Goal: Information Seeking & Learning: Learn about a topic

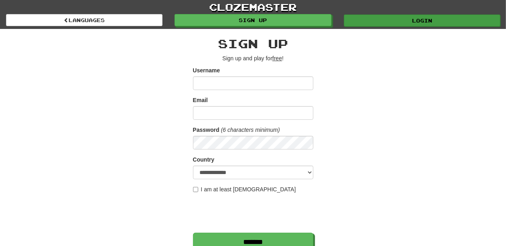
type input "**********"
click at [383, 21] on link "Login" at bounding box center [422, 20] width 157 height 12
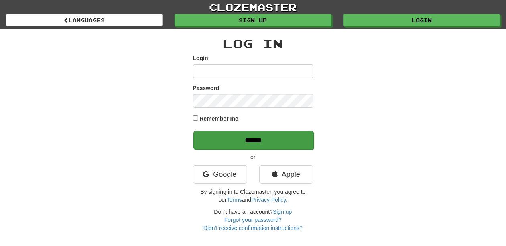
type input "**********"
click at [250, 142] on input "******" at bounding box center [253, 140] width 120 height 18
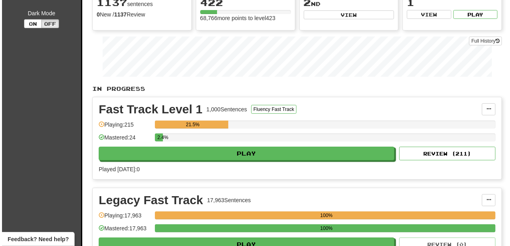
scroll to position [107, 0]
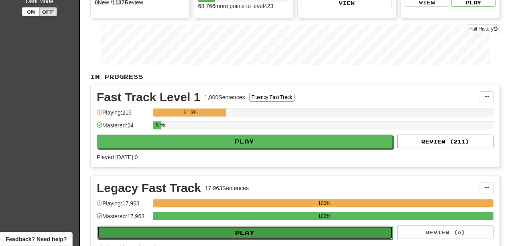
click at [218, 233] on button "Play" at bounding box center [245, 233] width 296 height 14
select select "**"
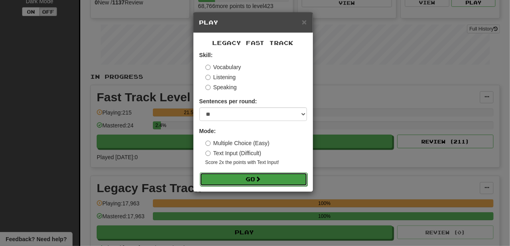
click at [231, 176] on button "Go" at bounding box center [254, 179] width 108 height 14
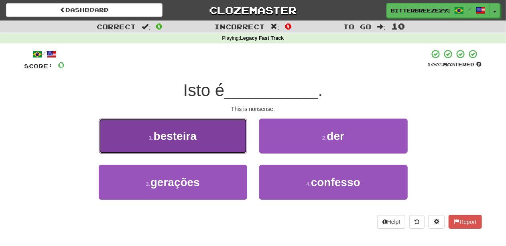
click at [197, 136] on span "besteira" at bounding box center [175, 136] width 43 height 12
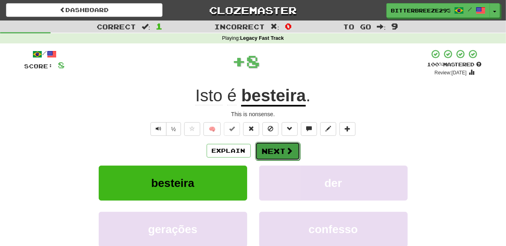
click at [266, 152] on button "Next" at bounding box center [277, 151] width 45 height 18
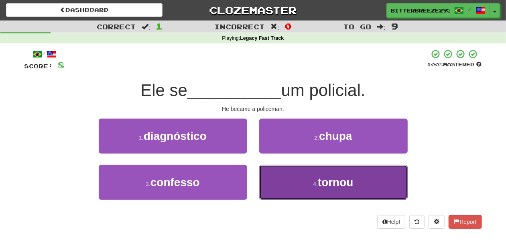
click at [296, 180] on button "4 . tornou" at bounding box center [333, 182] width 149 height 35
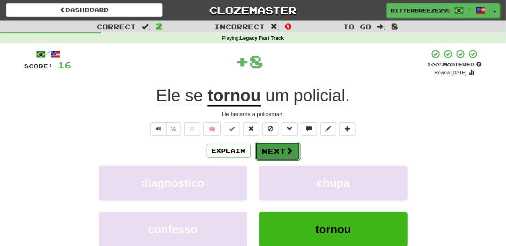
click at [266, 148] on button "Next" at bounding box center [277, 151] width 45 height 18
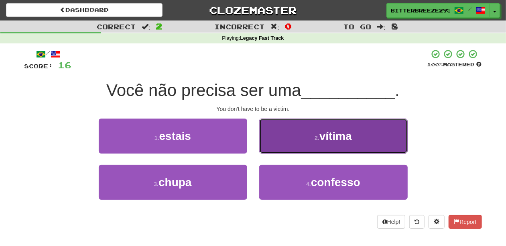
click at [279, 145] on button "2 . vítima" at bounding box center [333, 135] width 149 height 35
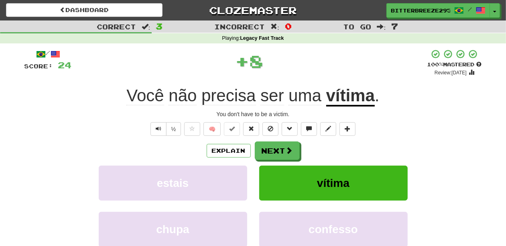
click at [279, 145] on button "Next" at bounding box center [277, 150] width 45 height 18
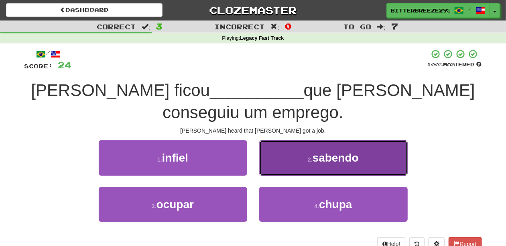
click at [270, 143] on button "2 . sabendo" at bounding box center [333, 157] width 149 height 35
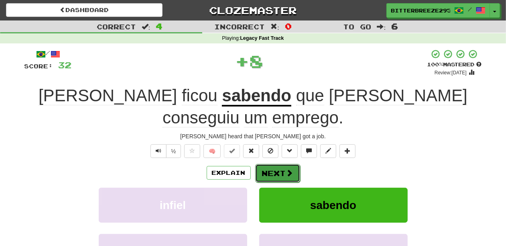
click at [270, 164] on button "Next" at bounding box center [277, 173] width 45 height 18
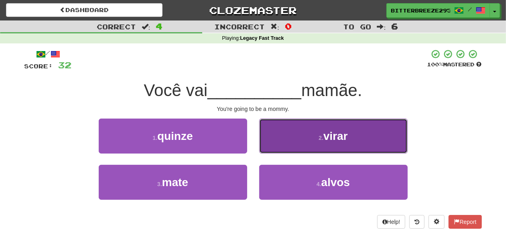
click at [283, 146] on button "2 . virar" at bounding box center [333, 135] width 149 height 35
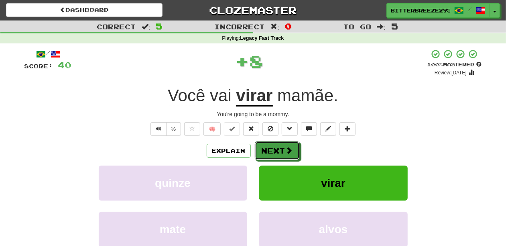
click at [283, 146] on button "Next" at bounding box center [277, 150] width 45 height 18
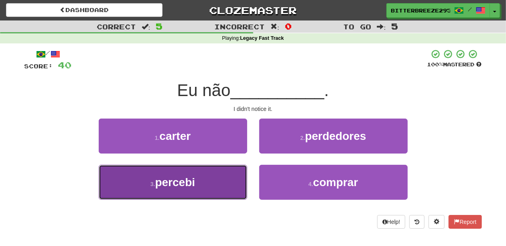
click at [219, 181] on button "3 . percebi" at bounding box center [173, 182] width 149 height 35
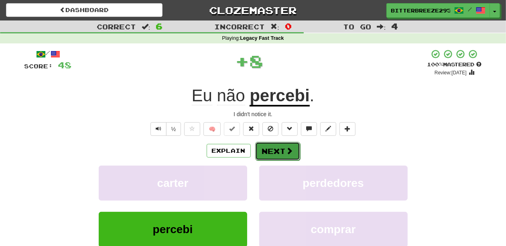
click at [264, 145] on button "Next" at bounding box center [277, 151] width 45 height 18
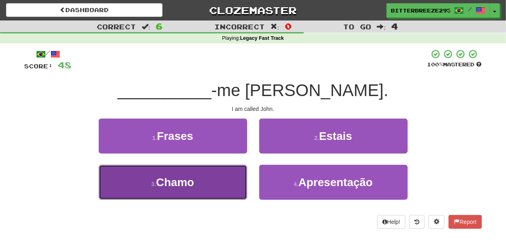
click at [220, 181] on button "3 . [GEOGRAPHIC_DATA]" at bounding box center [173, 182] width 149 height 35
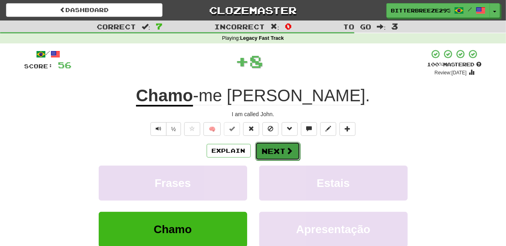
click at [266, 149] on button "Next" at bounding box center [277, 151] width 45 height 18
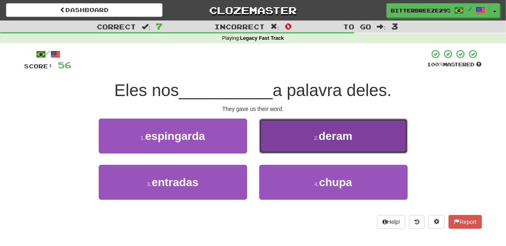
click at [274, 141] on button "2 . deram" at bounding box center [333, 135] width 149 height 35
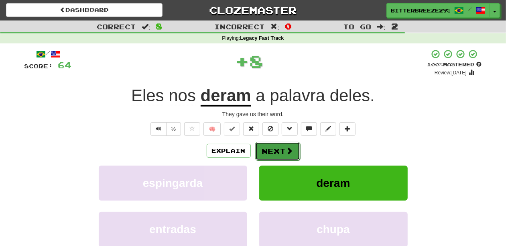
click at [267, 147] on button "Next" at bounding box center [277, 151] width 45 height 18
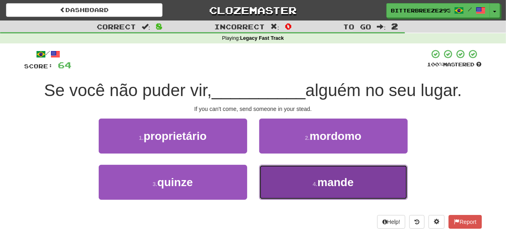
click at [279, 181] on button "4 . mande" at bounding box center [333, 182] width 149 height 35
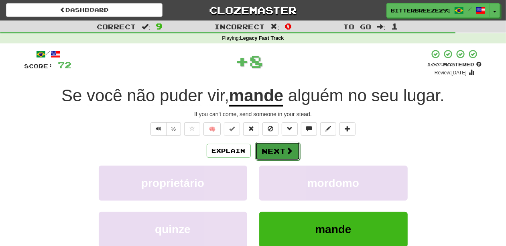
click at [271, 153] on button "Next" at bounding box center [277, 151] width 45 height 18
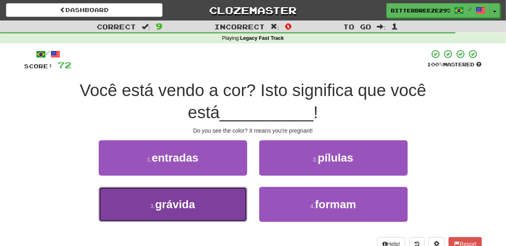
click at [226, 200] on button "3 . grávida" at bounding box center [173, 204] width 149 height 35
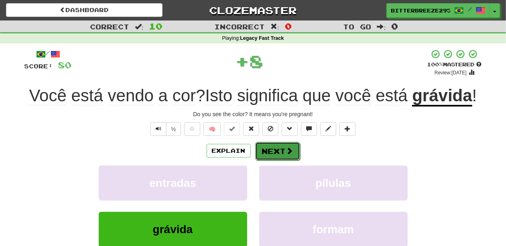
click at [280, 145] on button "Next" at bounding box center [277, 151] width 45 height 18
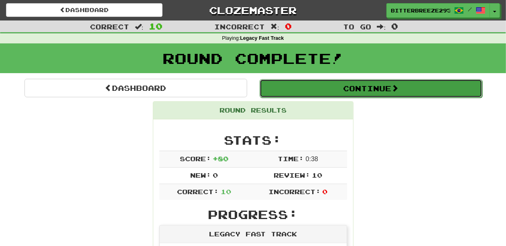
click at [293, 92] on button "Continue" at bounding box center [371, 88] width 223 height 18
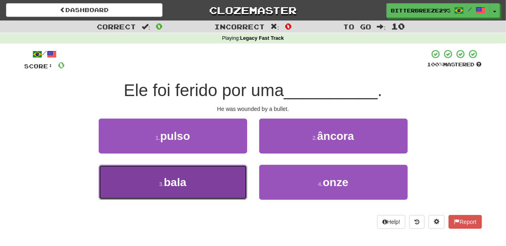
click at [216, 182] on button "3 . bala" at bounding box center [173, 182] width 149 height 35
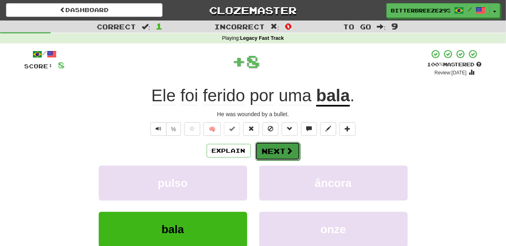
click at [268, 150] on button "Next" at bounding box center [277, 151] width 45 height 18
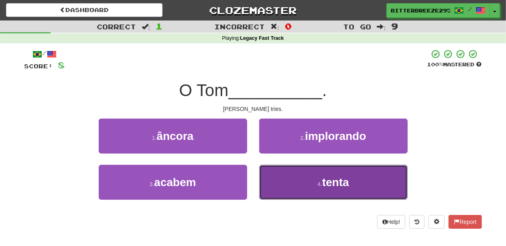
click at [283, 174] on button "4 . tenta" at bounding box center [333, 182] width 149 height 35
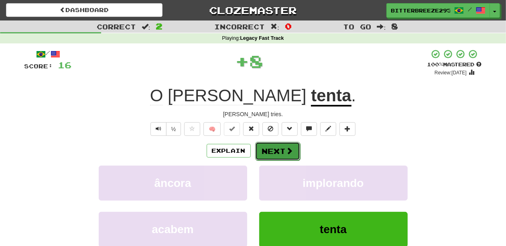
click at [270, 149] on button "Next" at bounding box center [277, 151] width 45 height 18
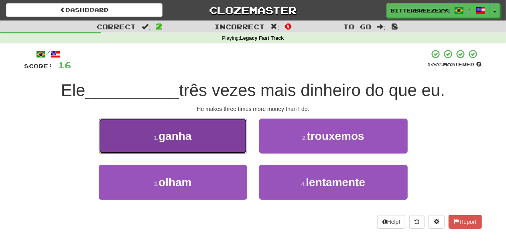
click at [190, 149] on button "1 . ganha" at bounding box center [173, 135] width 149 height 35
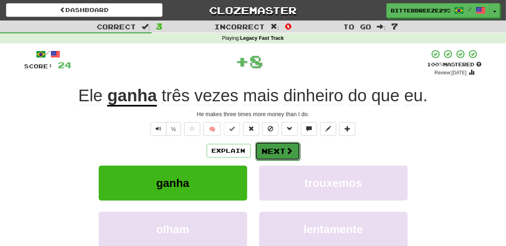
click at [271, 151] on button "Next" at bounding box center [277, 151] width 45 height 18
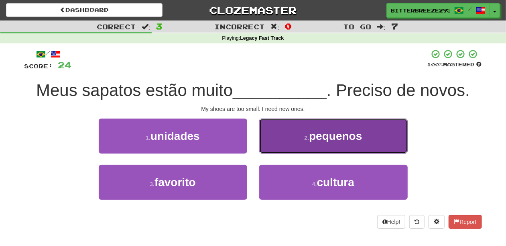
click at [270, 142] on button "2 . pequenos" at bounding box center [333, 135] width 149 height 35
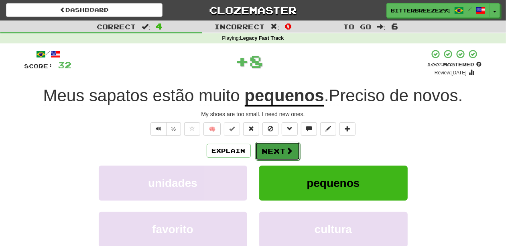
click at [269, 148] on button "Next" at bounding box center [277, 151] width 45 height 18
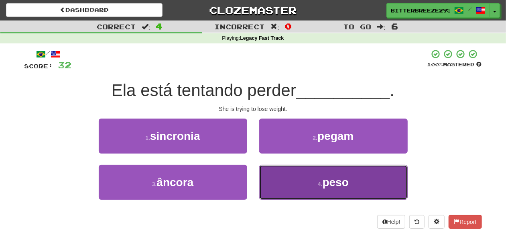
click at [284, 176] on button "4 . peso" at bounding box center [333, 182] width 149 height 35
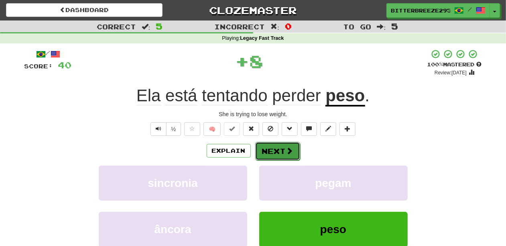
click at [269, 153] on button "Next" at bounding box center [277, 151] width 45 height 18
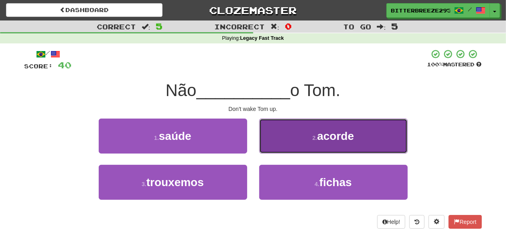
click at [277, 145] on button "2 . acorde" at bounding box center [333, 135] width 149 height 35
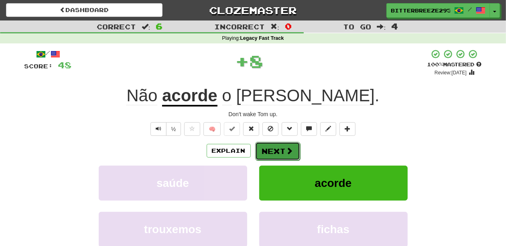
click at [277, 146] on button "Next" at bounding box center [277, 151] width 45 height 18
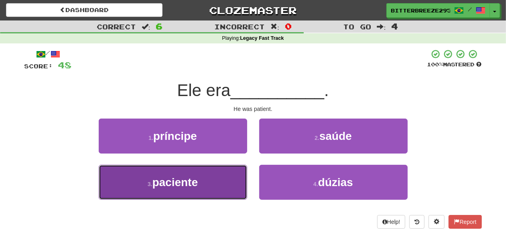
click at [235, 176] on button "3 . paciente" at bounding box center [173, 182] width 149 height 35
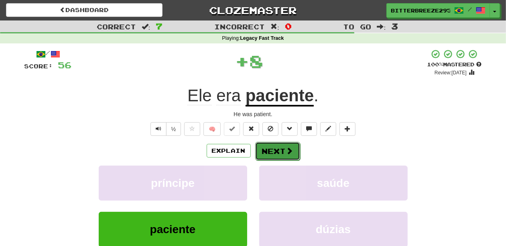
click at [263, 151] on button "Next" at bounding box center [277, 151] width 45 height 18
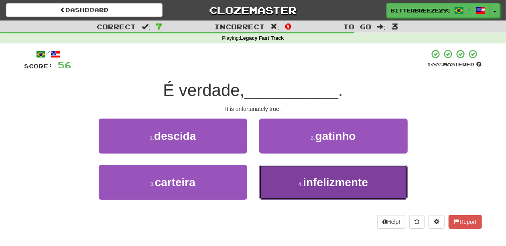
click at [279, 173] on button "4 . infelizmente" at bounding box center [333, 182] width 149 height 35
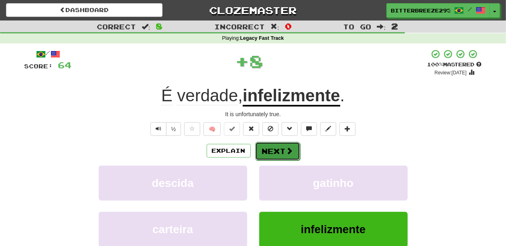
click at [276, 146] on button "Next" at bounding box center [277, 151] width 45 height 18
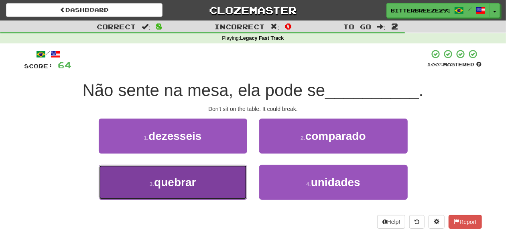
click at [226, 176] on button "3 . quebrar" at bounding box center [173, 182] width 149 height 35
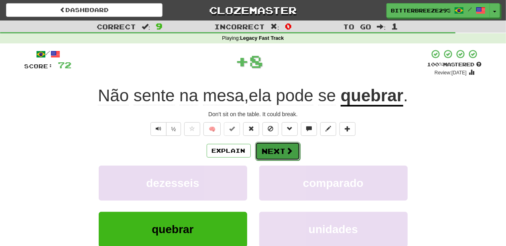
click at [269, 150] on button "Next" at bounding box center [277, 151] width 45 height 18
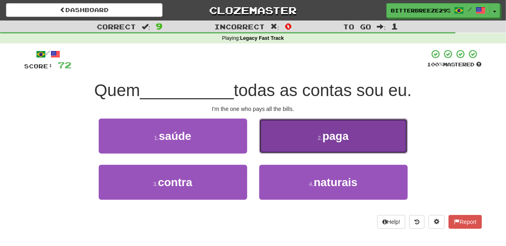
click at [275, 148] on button "2 . paga" at bounding box center [333, 135] width 149 height 35
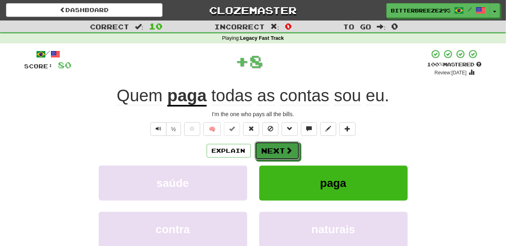
click at [275, 148] on button "Next" at bounding box center [277, 150] width 45 height 18
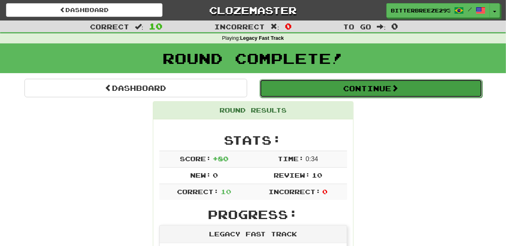
click at [309, 88] on button "Continue" at bounding box center [371, 88] width 223 height 18
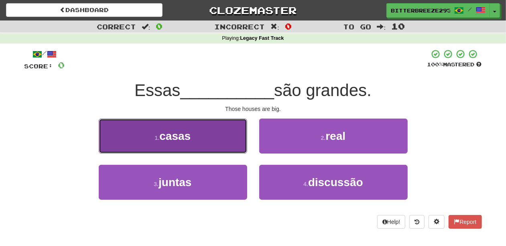
click at [191, 142] on span "casas" at bounding box center [174, 136] width 31 height 12
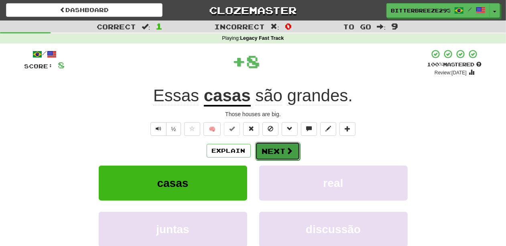
click at [271, 152] on button "Next" at bounding box center [277, 151] width 45 height 18
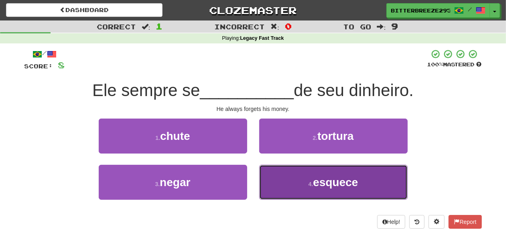
click at [272, 180] on button "4 . esquece" at bounding box center [333, 182] width 149 height 35
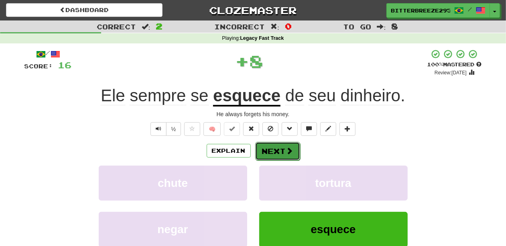
click at [275, 156] on button "Next" at bounding box center [277, 151] width 45 height 18
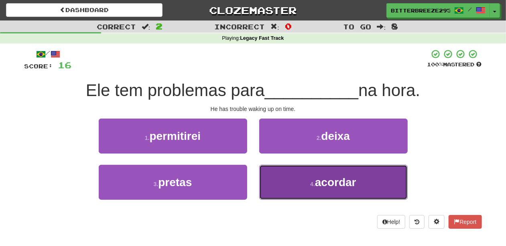
click at [295, 185] on button "4 . acordar" at bounding box center [333, 182] width 149 height 35
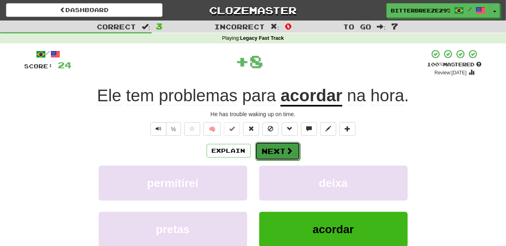
click at [275, 152] on button "Next" at bounding box center [277, 151] width 45 height 18
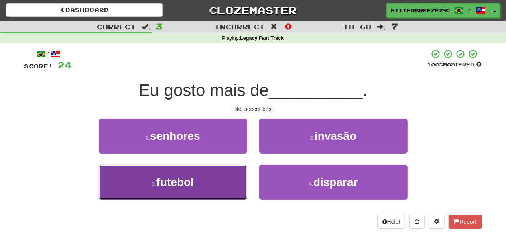
click at [201, 181] on button "3 . futebol" at bounding box center [173, 182] width 149 height 35
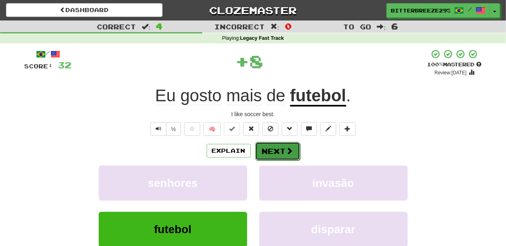
click at [272, 149] on button "Next" at bounding box center [277, 151] width 45 height 18
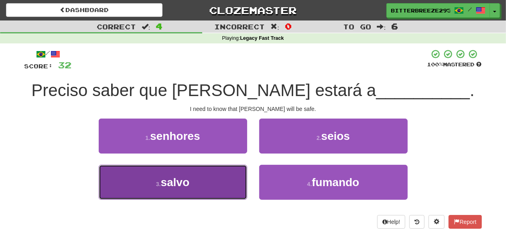
click at [218, 178] on button "3 . salvo" at bounding box center [173, 182] width 149 height 35
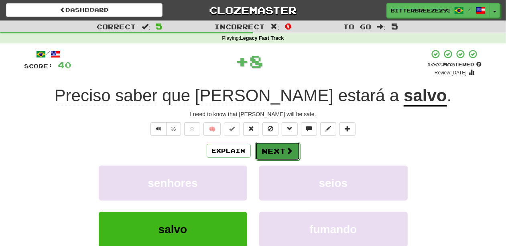
click at [266, 148] on button "Next" at bounding box center [277, 151] width 45 height 18
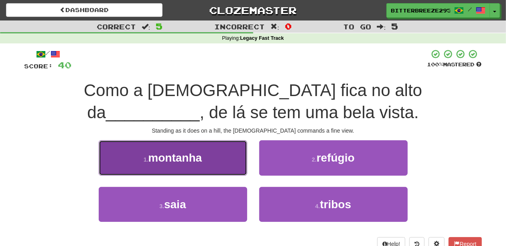
click at [225, 167] on button "1 . montanha" at bounding box center [173, 157] width 149 height 35
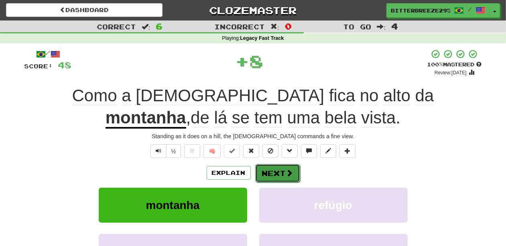
click at [286, 169] on span at bounding box center [289, 172] width 7 height 7
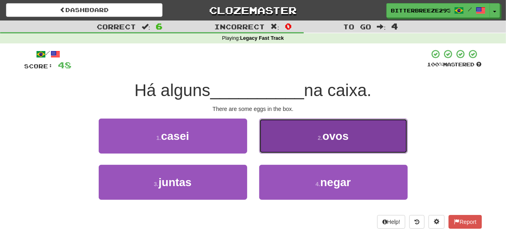
click at [269, 147] on button "2 . ovos" at bounding box center [333, 135] width 149 height 35
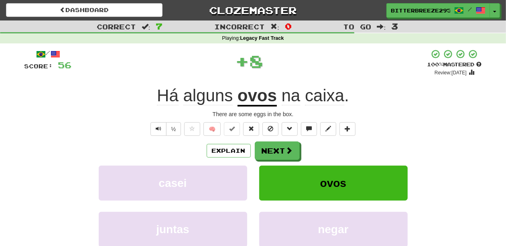
click at [269, 147] on button "Next" at bounding box center [277, 150] width 45 height 18
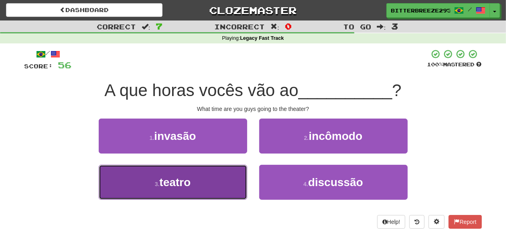
click at [222, 181] on button "3 . teatro" at bounding box center [173, 182] width 149 height 35
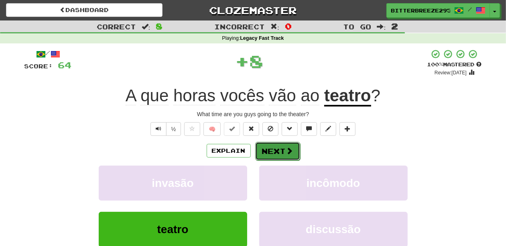
click at [274, 153] on button "Next" at bounding box center [277, 151] width 45 height 18
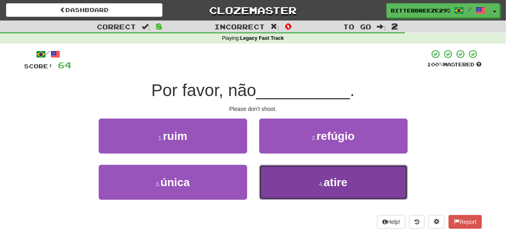
click at [283, 175] on button "4 . atire" at bounding box center [333, 182] width 149 height 35
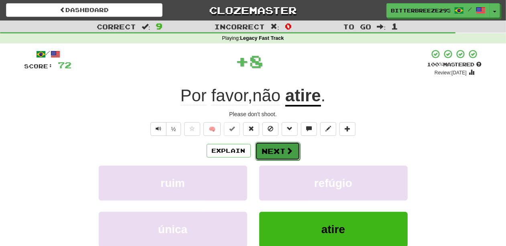
click at [269, 152] on button "Next" at bounding box center [277, 151] width 45 height 18
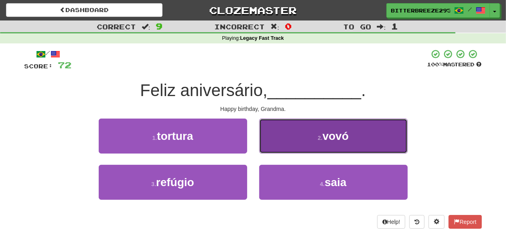
click at [286, 147] on button "2 . vovó" at bounding box center [333, 135] width 149 height 35
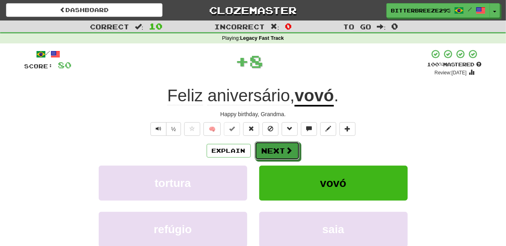
click at [286, 147] on span at bounding box center [289, 150] width 7 height 7
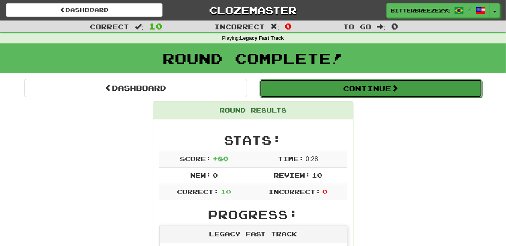
click at [322, 90] on button "Continue" at bounding box center [371, 88] width 223 height 18
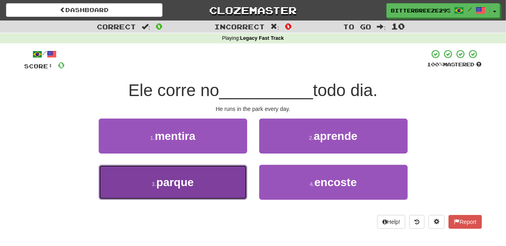
click at [219, 177] on button "3 . parque" at bounding box center [173, 182] width 149 height 35
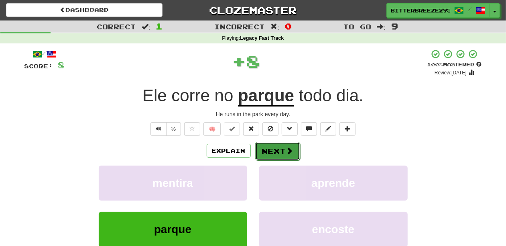
click at [286, 152] on span at bounding box center [289, 150] width 7 height 7
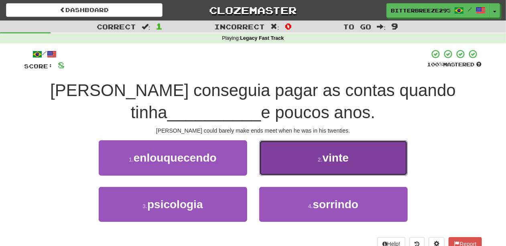
click at [279, 165] on button "2 . vinte" at bounding box center [333, 157] width 149 height 35
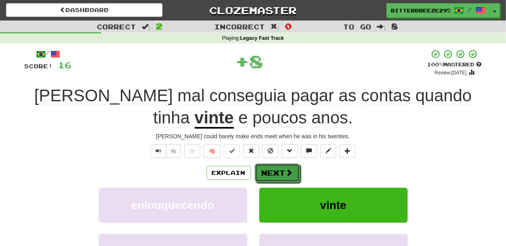
click at [278, 166] on button "Next" at bounding box center [277, 172] width 45 height 18
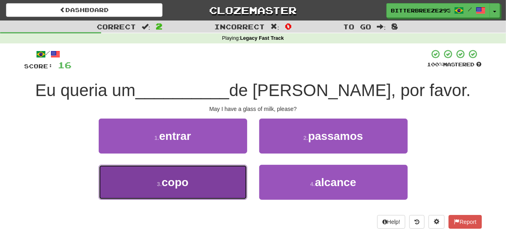
click at [221, 184] on button "3 . copo" at bounding box center [173, 182] width 149 height 35
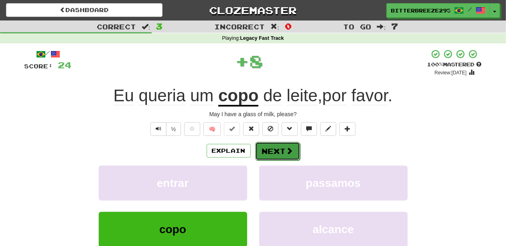
click at [271, 146] on button "Next" at bounding box center [277, 151] width 45 height 18
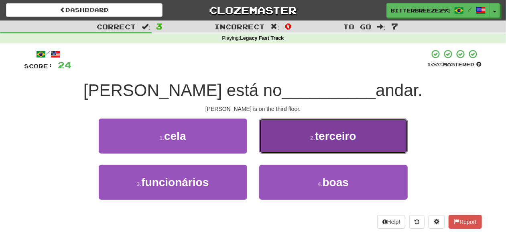
click at [290, 148] on button "2 . terceiro" at bounding box center [333, 135] width 149 height 35
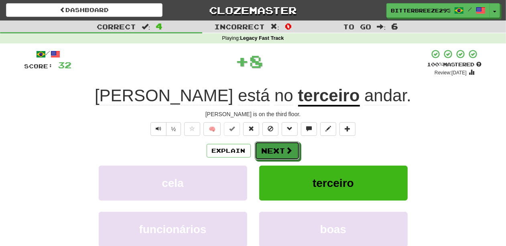
click at [290, 148] on span at bounding box center [289, 150] width 7 height 7
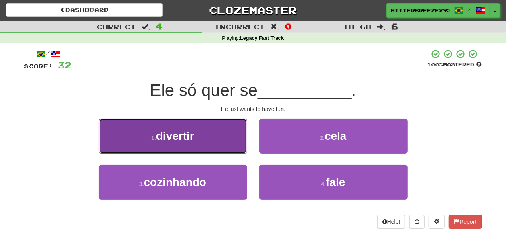
click at [222, 146] on button "1 . divertir" at bounding box center [173, 135] width 149 height 35
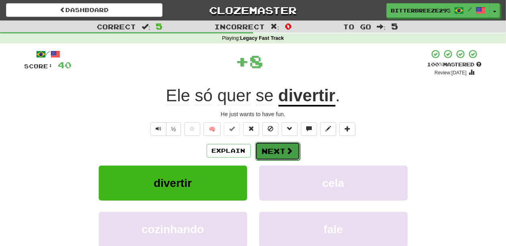
click at [272, 149] on button "Next" at bounding box center [277, 151] width 45 height 18
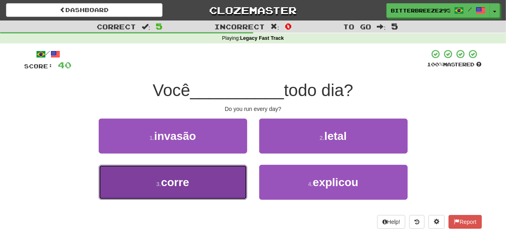
click at [232, 181] on button "3 . corre" at bounding box center [173, 182] width 149 height 35
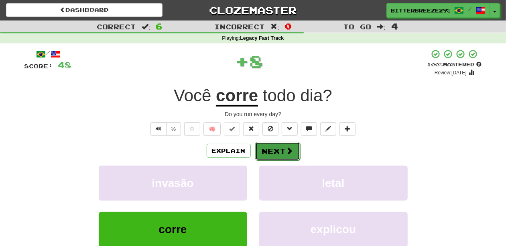
click at [272, 150] on button "Next" at bounding box center [277, 151] width 45 height 18
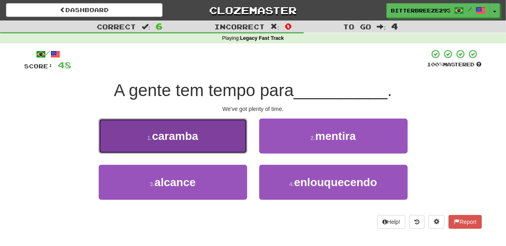
click at [229, 149] on button "1 . caramba" at bounding box center [173, 135] width 149 height 35
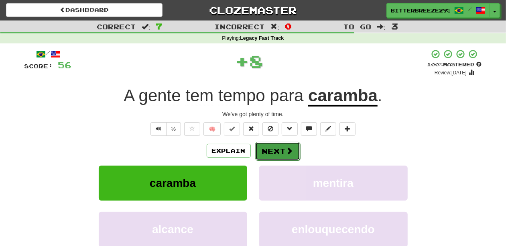
click at [267, 153] on button "Next" at bounding box center [277, 151] width 45 height 18
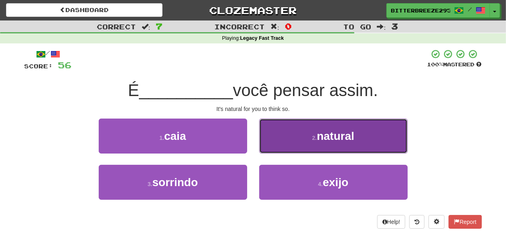
click at [289, 151] on button "2 . natural" at bounding box center [333, 135] width 149 height 35
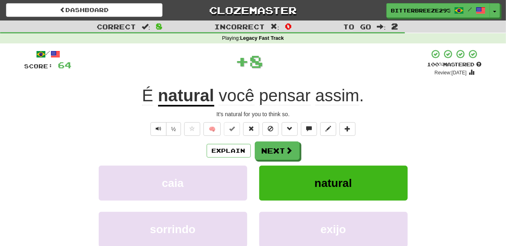
click at [289, 151] on span at bounding box center [289, 150] width 7 height 7
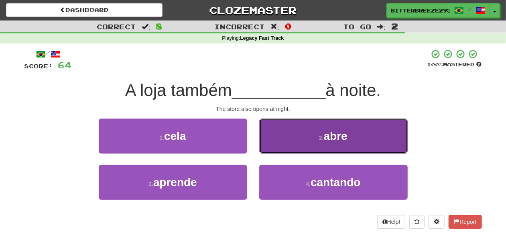
click at [282, 150] on button "2 . abre" at bounding box center [333, 135] width 149 height 35
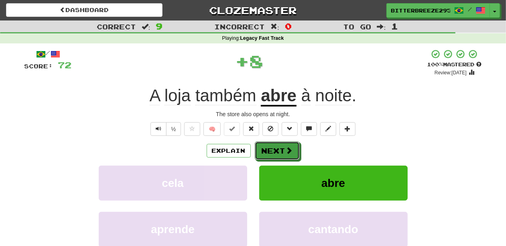
click at [282, 150] on button "Next" at bounding box center [277, 150] width 45 height 18
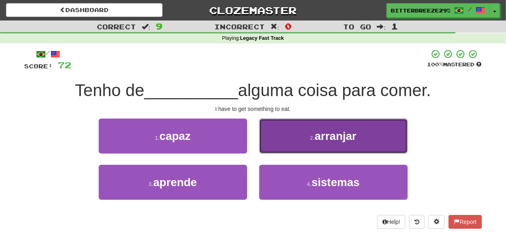
click at [299, 151] on button "2 . arranjar" at bounding box center [333, 135] width 149 height 35
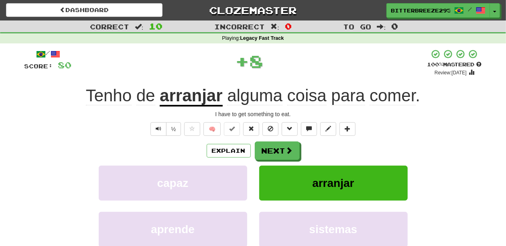
click at [299, 151] on div "Explain Next" at bounding box center [253, 150] width 458 height 18
click at [293, 152] on button "Next" at bounding box center [277, 151] width 45 height 18
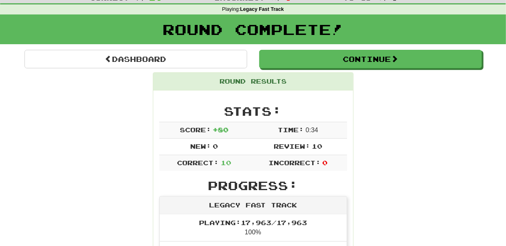
scroll to position [26, 0]
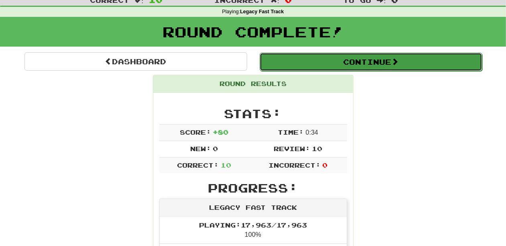
click at [299, 65] on button "Continue" at bounding box center [371, 62] width 223 height 18
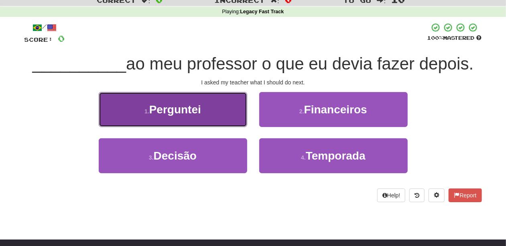
click at [214, 125] on button "1 . [GEOGRAPHIC_DATA]" at bounding box center [173, 109] width 149 height 35
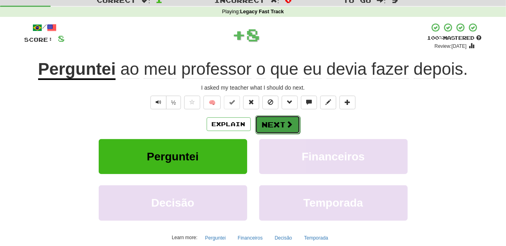
click at [281, 124] on button "Next" at bounding box center [277, 124] width 45 height 18
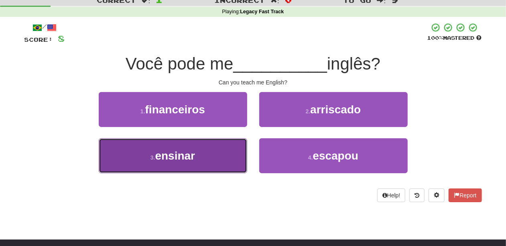
click at [233, 150] on button "3 . ensinar" at bounding box center [173, 155] width 149 height 35
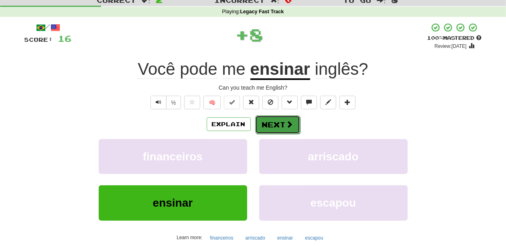
click at [277, 122] on button "Next" at bounding box center [277, 124] width 45 height 18
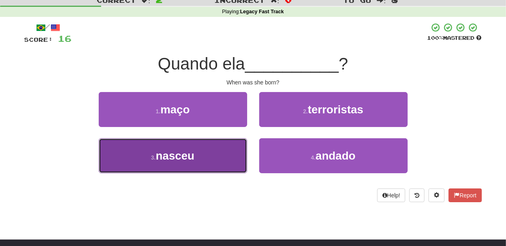
click at [211, 153] on button "3 . nasceu" at bounding box center [173, 155] width 149 height 35
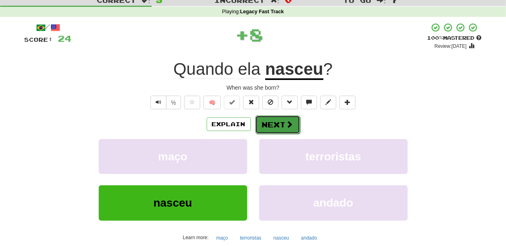
click at [267, 122] on button "Next" at bounding box center [277, 124] width 45 height 18
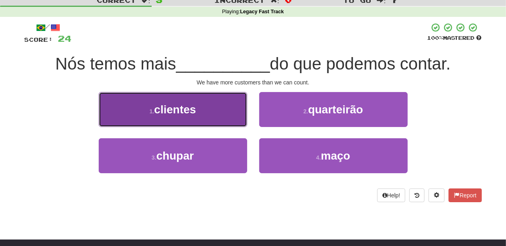
click at [221, 124] on button "1 . clientes" at bounding box center [173, 109] width 149 height 35
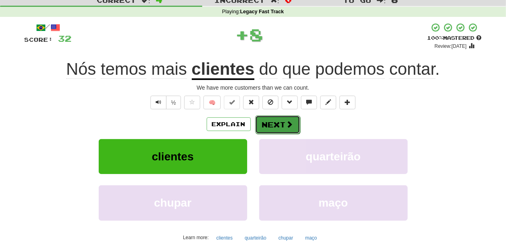
click at [276, 122] on button "Next" at bounding box center [277, 124] width 45 height 18
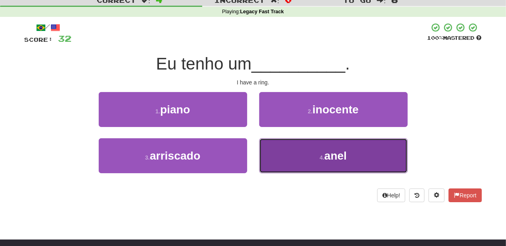
click at [301, 155] on button "4 . anel" at bounding box center [333, 155] width 149 height 35
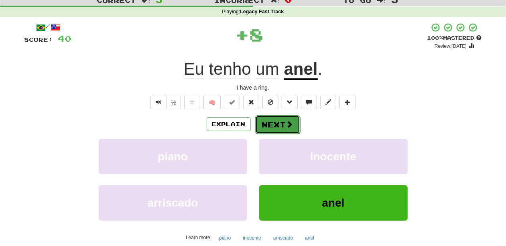
click at [283, 129] on button "Next" at bounding box center [277, 124] width 45 height 18
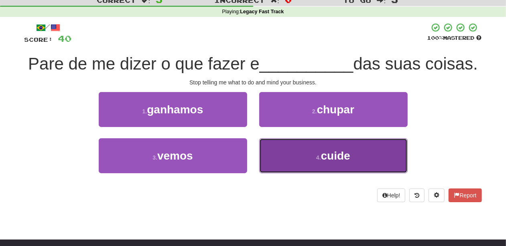
click at [292, 173] on button "4 . cuide" at bounding box center [333, 155] width 149 height 35
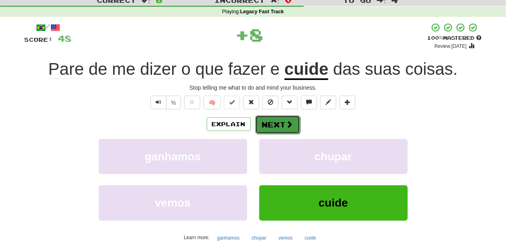
click at [276, 128] on button "Next" at bounding box center [277, 124] width 45 height 18
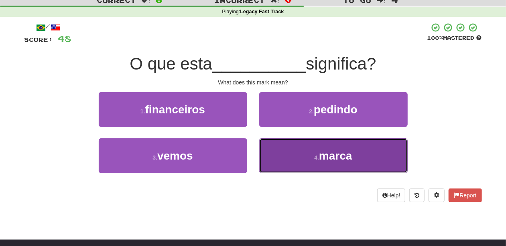
click at [278, 153] on button "4 . marca" at bounding box center [333, 155] width 149 height 35
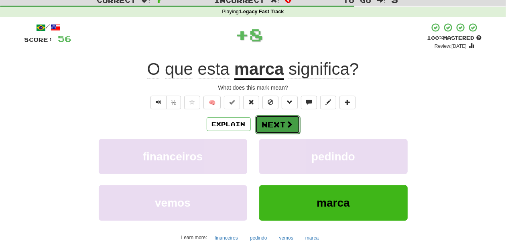
click at [279, 122] on button "Next" at bounding box center [277, 124] width 45 height 18
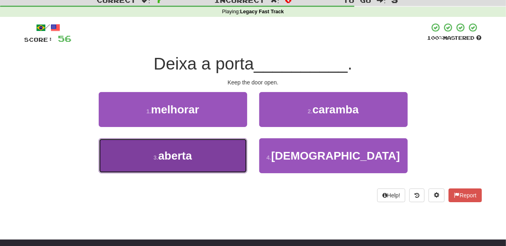
click at [222, 153] on button "3 . aberta" at bounding box center [173, 155] width 149 height 35
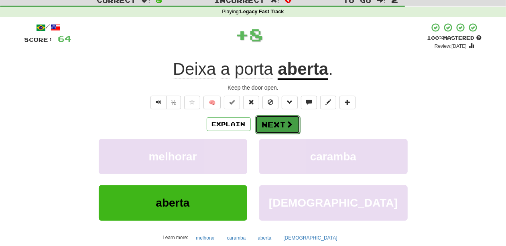
click at [274, 125] on button "Next" at bounding box center [277, 124] width 45 height 18
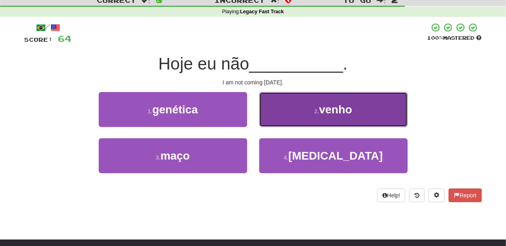
click at [282, 116] on button "2 . venho" at bounding box center [333, 109] width 149 height 35
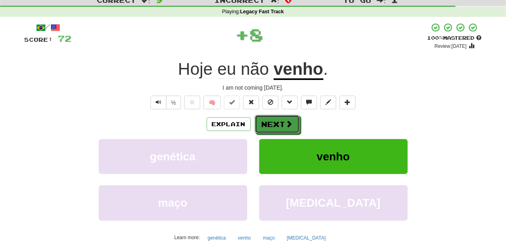
click at [281, 116] on button "Next" at bounding box center [277, 124] width 45 height 18
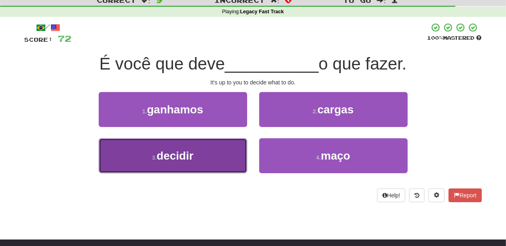
click at [231, 153] on button "3 . decidir" at bounding box center [173, 155] width 149 height 35
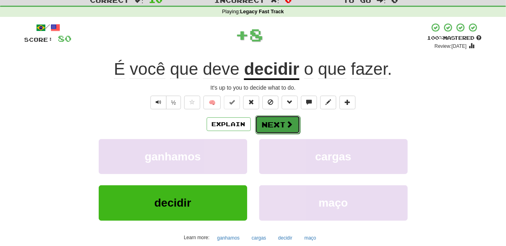
click at [275, 123] on button "Next" at bounding box center [277, 124] width 45 height 18
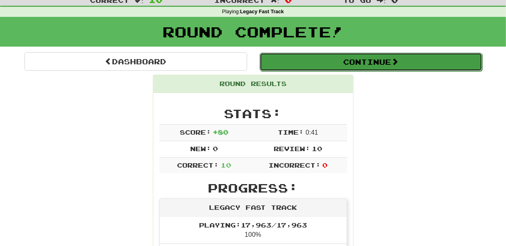
click at [290, 60] on button "Continue" at bounding box center [371, 62] width 223 height 18
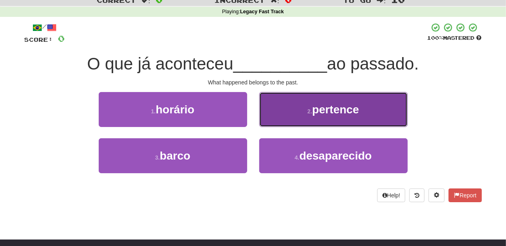
click at [284, 122] on button "2 . pertence" at bounding box center [333, 109] width 149 height 35
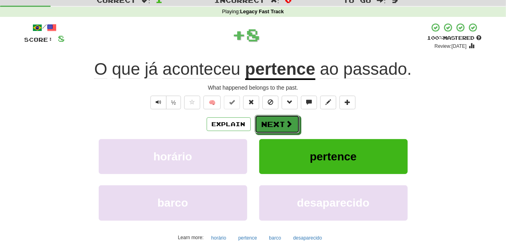
click at [284, 122] on button "Next" at bounding box center [277, 124] width 45 height 18
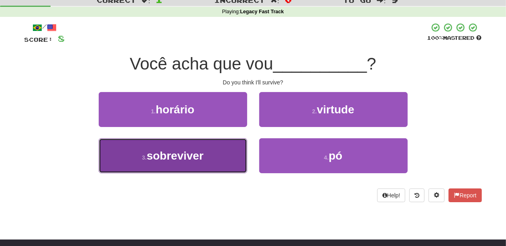
click at [211, 154] on button "3 . sobreviver" at bounding box center [173, 155] width 149 height 35
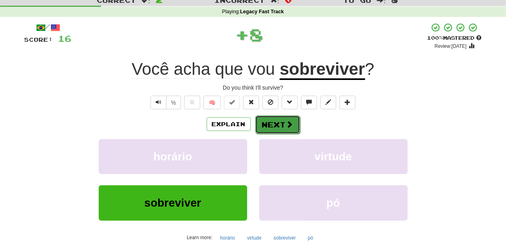
click at [287, 123] on span at bounding box center [289, 123] width 7 height 7
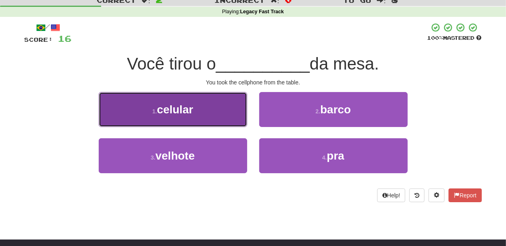
click at [232, 122] on button "1 . celular" at bounding box center [173, 109] width 149 height 35
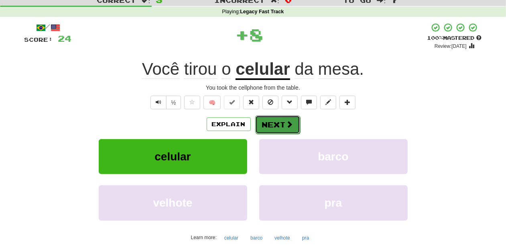
click at [277, 128] on button "Next" at bounding box center [277, 124] width 45 height 18
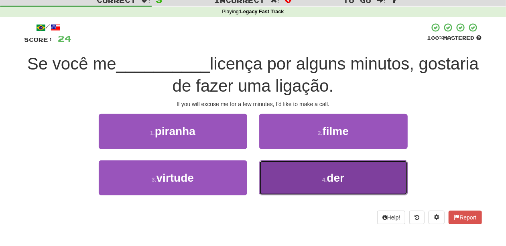
click at [277, 164] on button "4 . der" at bounding box center [333, 177] width 149 height 35
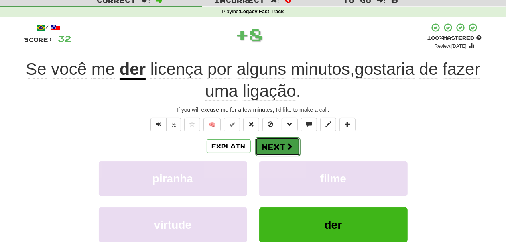
click at [273, 144] on button "Next" at bounding box center [277, 146] width 45 height 18
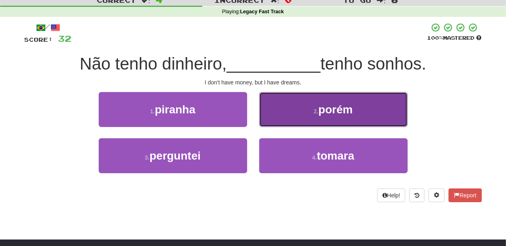
click at [275, 120] on button "2 . porém" at bounding box center [333, 109] width 149 height 35
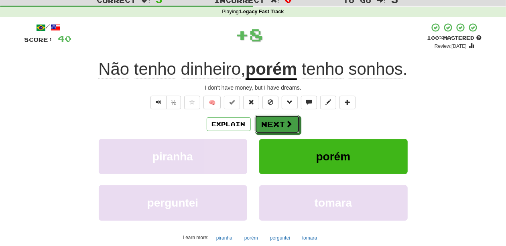
click at [275, 120] on button "Next" at bounding box center [277, 124] width 45 height 18
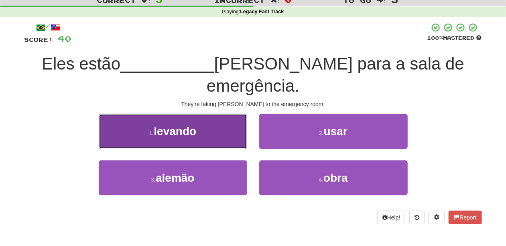
click at [222, 120] on button "1 . levando" at bounding box center [173, 131] width 149 height 35
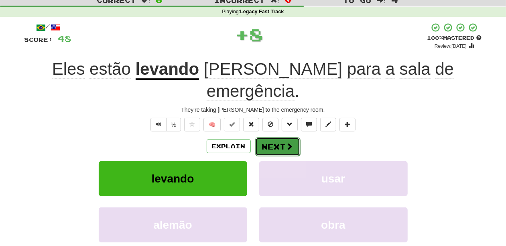
click at [276, 137] on button "Next" at bounding box center [277, 146] width 45 height 18
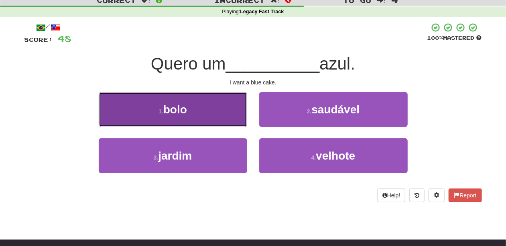
click at [222, 116] on button "1 . bolo" at bounding box center [173, 109] width 149 height 35
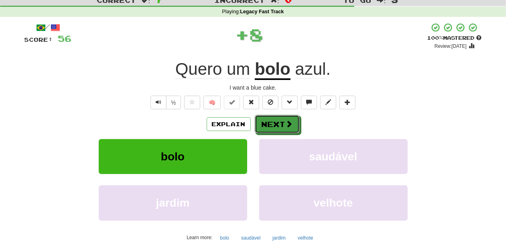
click at [265, 123] on button "Next" at bounding box center [277, 124] width 45 height 18
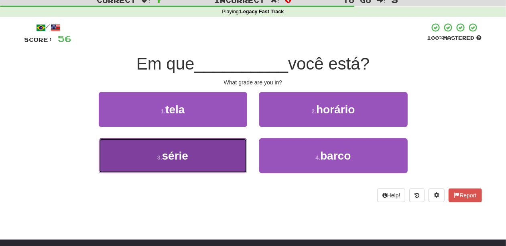
click at [226, 146] on button "3 . série" at bounding box center [173, 155] width 149 height 35
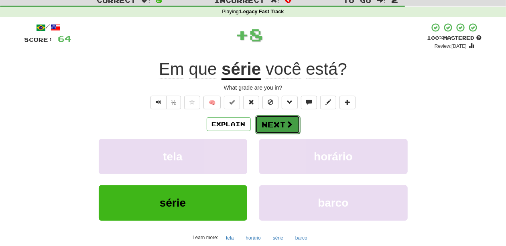
click at [275, 123] on button "Next" at bounding box center [277, 124] width 45 height 18
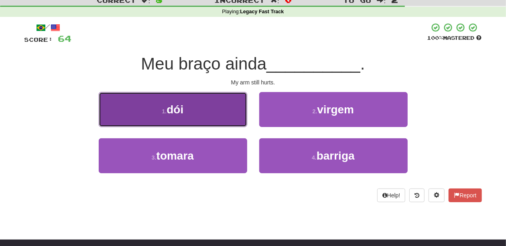
click at [215, 121] on button "1 . dói" at bounding box center [173, 109] width 149 height 35
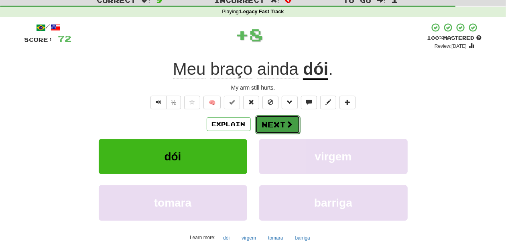
click at [275, 116] on button "Next" at bounding box center [277, 124] width 45 height 18
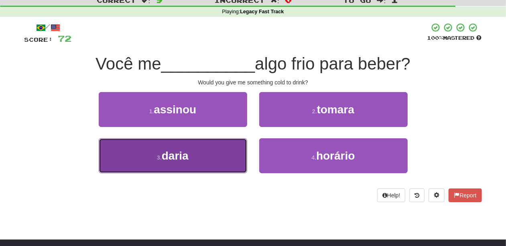
click at [225, 156] on button "3 . daria" at bounding box center [173, 155] width 149 height 35
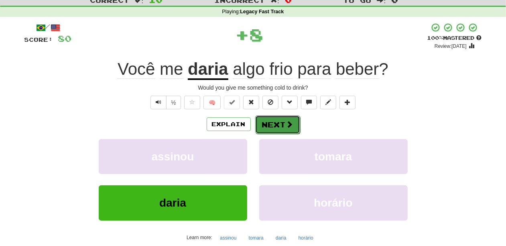
click at [277, 126] on button "Next" at bounding box center [277, 124] width 45 height 18
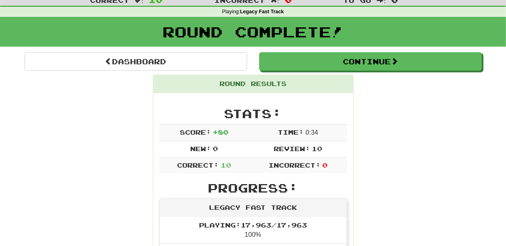
scroll to position [0, 0]
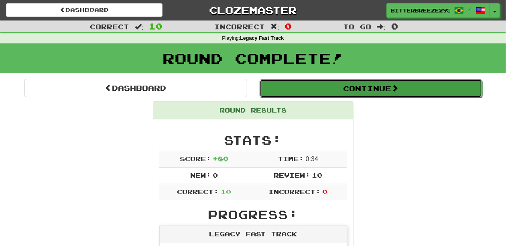
click at [317, 87] on button "Continue" at bounding box center [371, 88] width 223 height 18
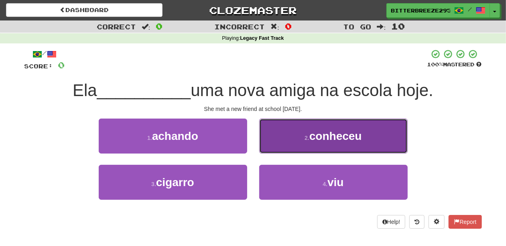
click at [278, 148] on button "2 . conheceu" at bounding box center [333, 135] width 149 height 35
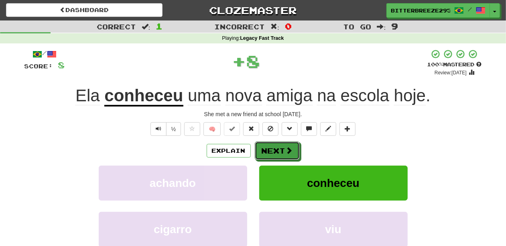
click at [278, 148] on button "Next" at bounding box center [277, 150] width 45 height 18
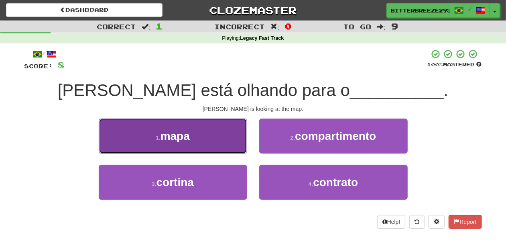
click at [216, 137] on button "1 . mapa" at bounding box center [173, 135] width 149 height 35
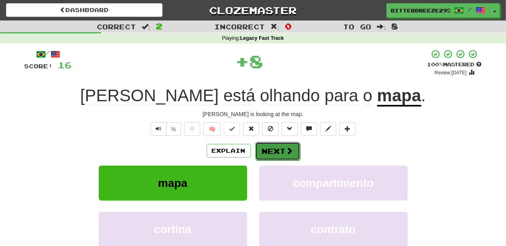
click at [270, 149] on button "Next" at bounding box center [277, 151] width 45 height 18
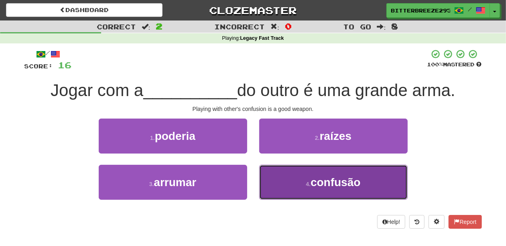
click at [280, 174] on button "4 . confusão" at bounding box center [333, 182] width 149 height 35
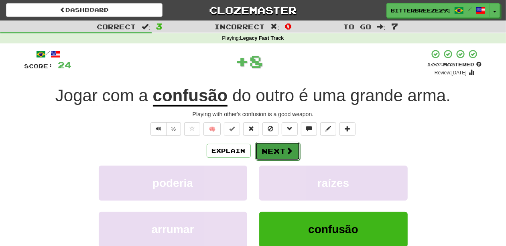
click at [275, 143] on button "Next" at bounding box center [277, 151] width 45 height 18
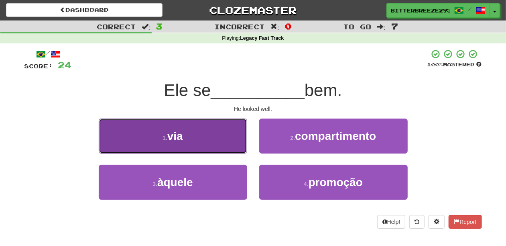
click at [236, 146] on button "1 . via" at bounding box center [173, 135] width 149 height 35
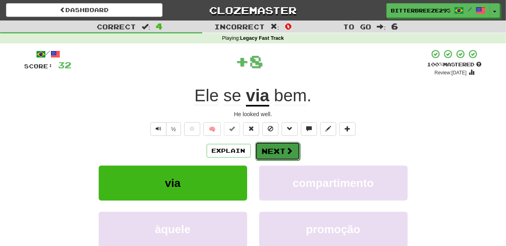
click at [274, 151] on button "Next" at bounding box center [277, 151] width 45 height 18
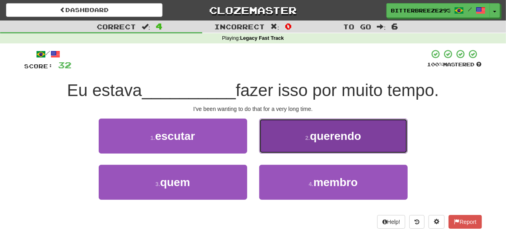
click at [285, 145] on button "2 . querendo" at bounding box center [333, 135] width 149 height 35
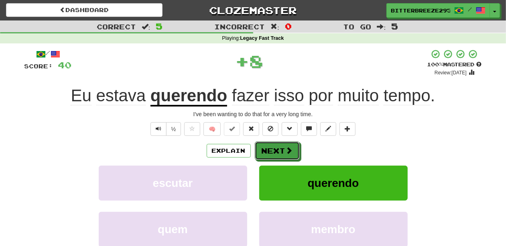
click at [278, 148] on button "Next" at bounding box center [277, 150] width 45 height 18
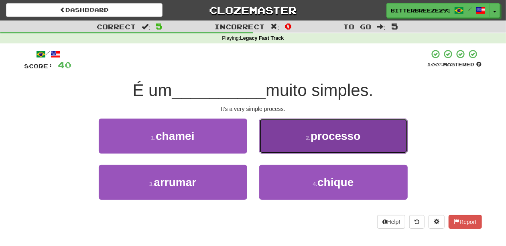
click at [287, 144] on button "2 . processo" at bounding box center [333, 135] width 149 height 35
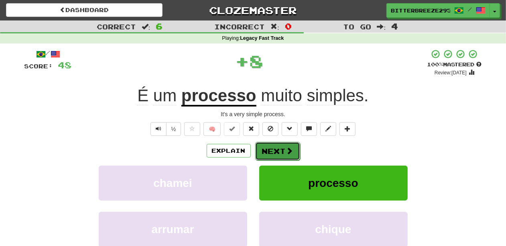
click at [284, 146] on button "Next" at bounding box center [277, 151] width 45 height 18
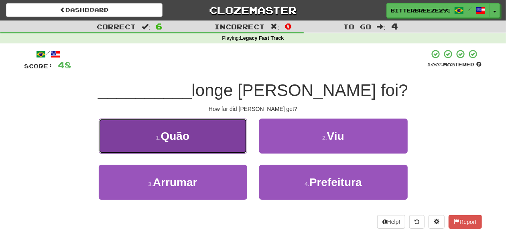
click at [231, 147] on button "1 . [GEOGRAPHIC_DATA]" at bounding box center [173, 135] width 149 height 35
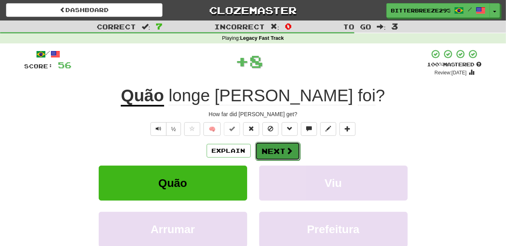
click at [267, 151] on button "Next" at bounding box center [277, 151] width 45 height 18
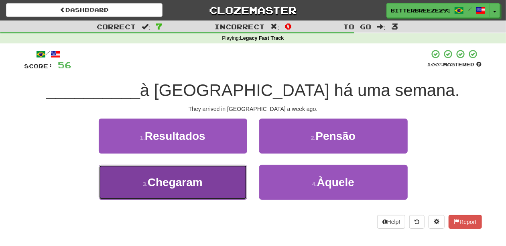
click at [213, 178] on button "3 . Chegaram" at bounding box center [173, 182] width 149 height 35
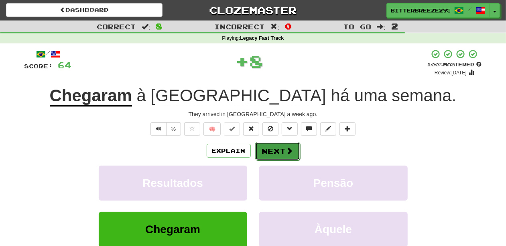
click at [265, 144] on button "Next" at bounding box center [277, 151] width 45 height 18
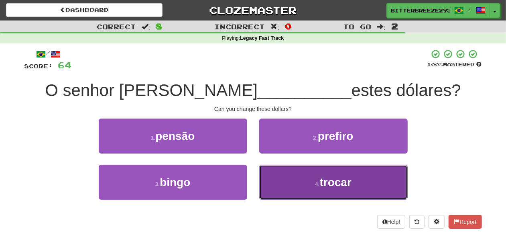
click at [280, 176] on button "4 . trocar" at bounding box center [333, 182] width 149 height 35
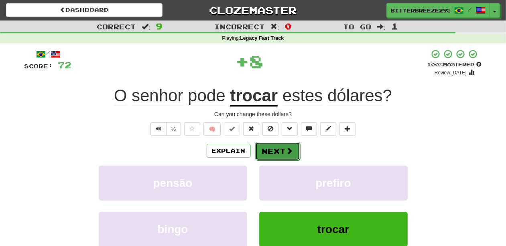
click at [277, 145] on button "Next" at bounding box center [277, 151] width 45 height 18
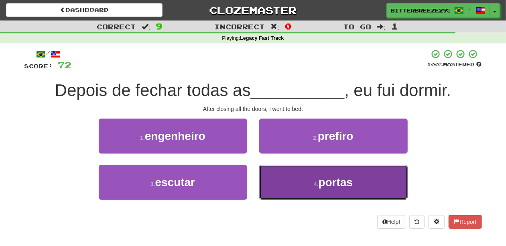
click at [286, 178] on button "4 . portas" at bounding box center [333, 182] width 149 height 35
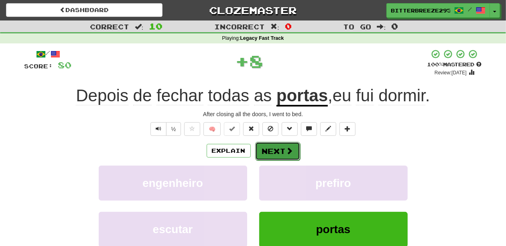
click at [280, 151] on button "Next" at bounding box center [277, 151] width 45 height 18
